Goal: Information Seeking & Learning: Learn about a topic

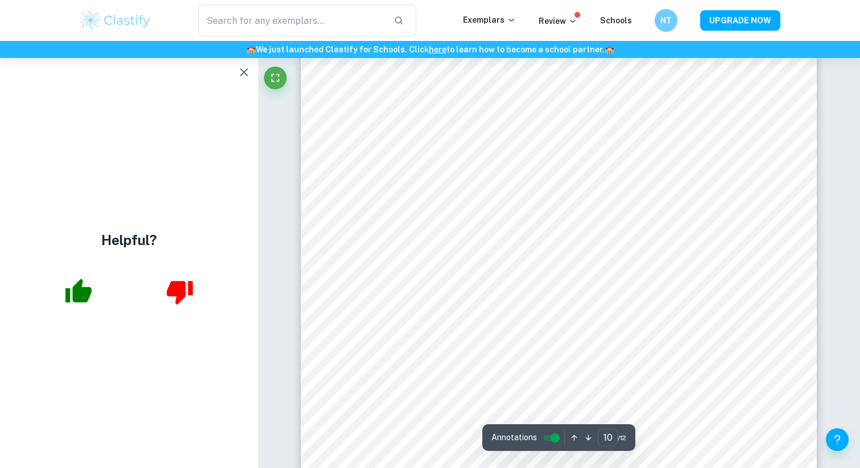
scroll to position [6989, 0]
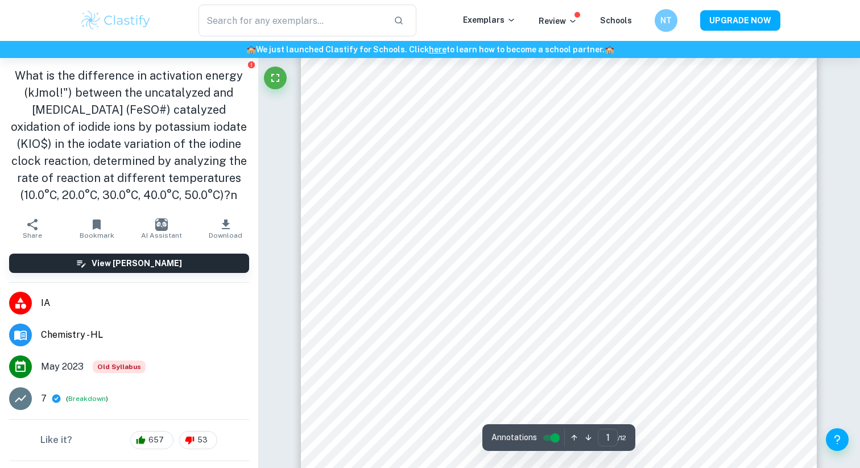
scroll to position [223, 0]
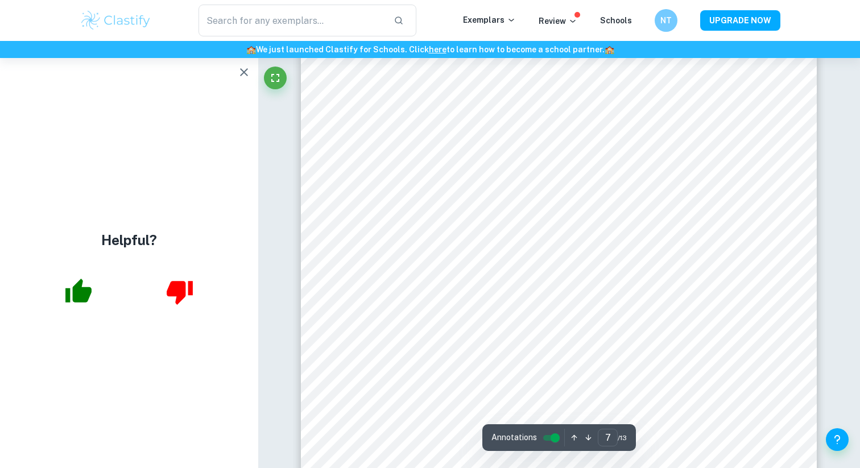
scroll to position [4432, 0]
click at [247, 73] on icon "button" at bounding box center [244, 72] width 14 height 14
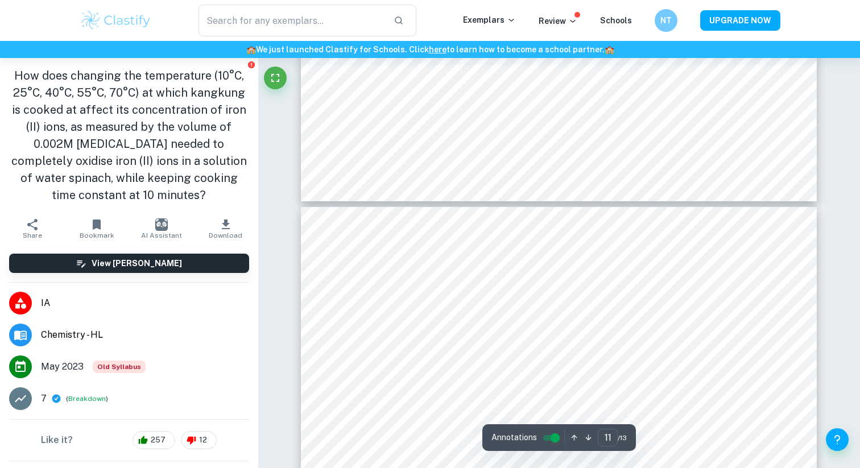
scroll to position [6812, 0]
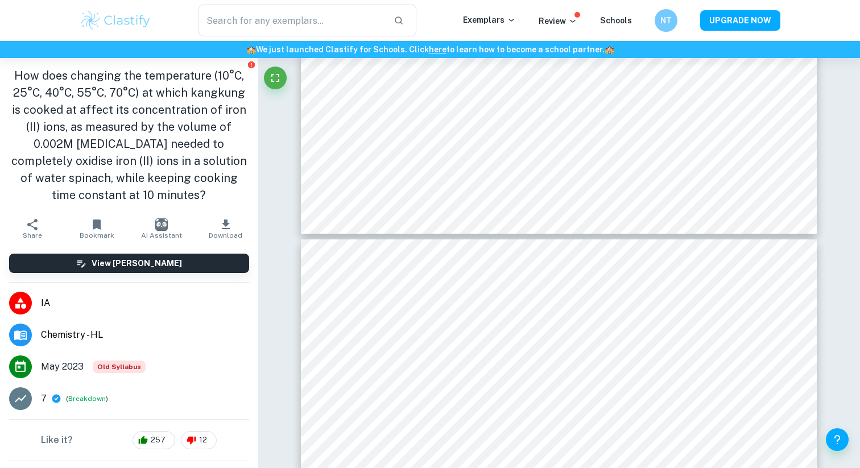
type input "11"
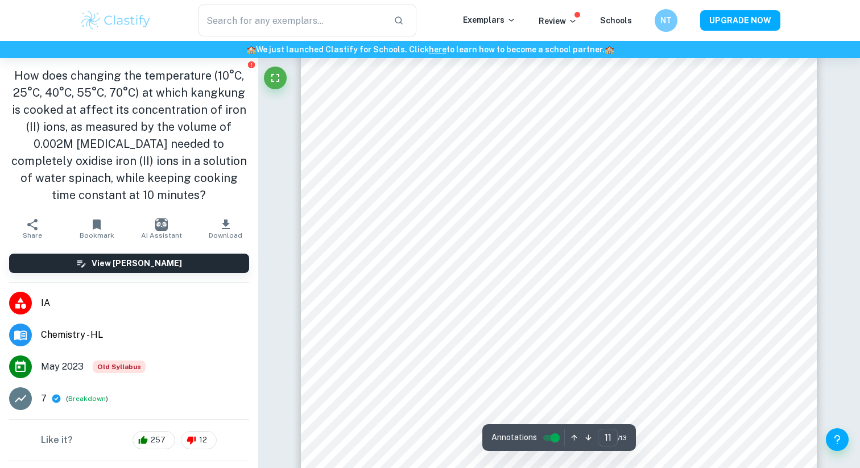
scroll to position [7008, 0]
